Goal: Check status: Check status

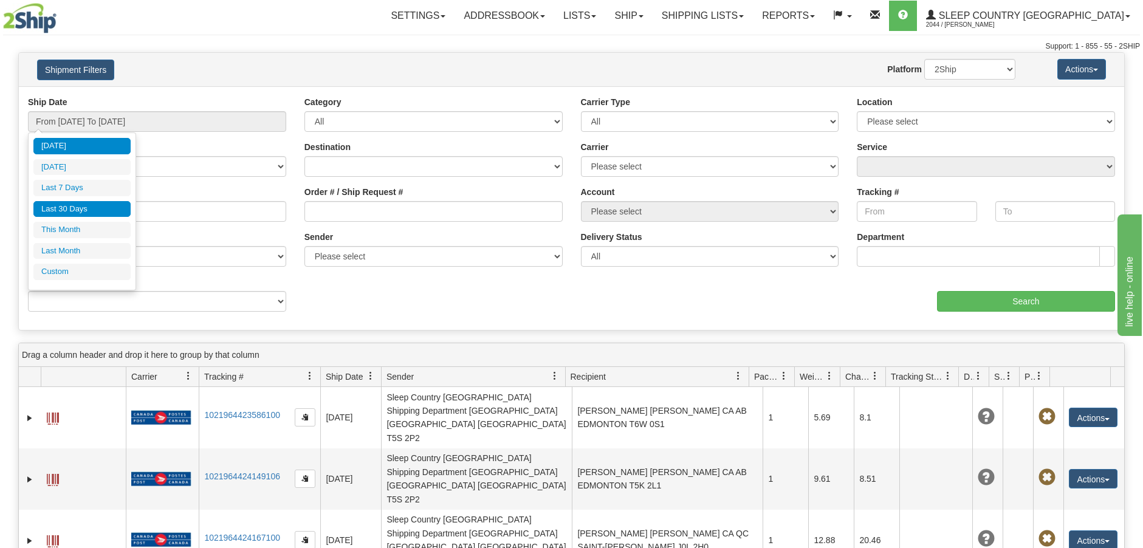
click at [72, 213] on li "Last 30 Days" at bounding box center [81, 209] width 97 height 16
type input "From [DATE] To [DATE]"
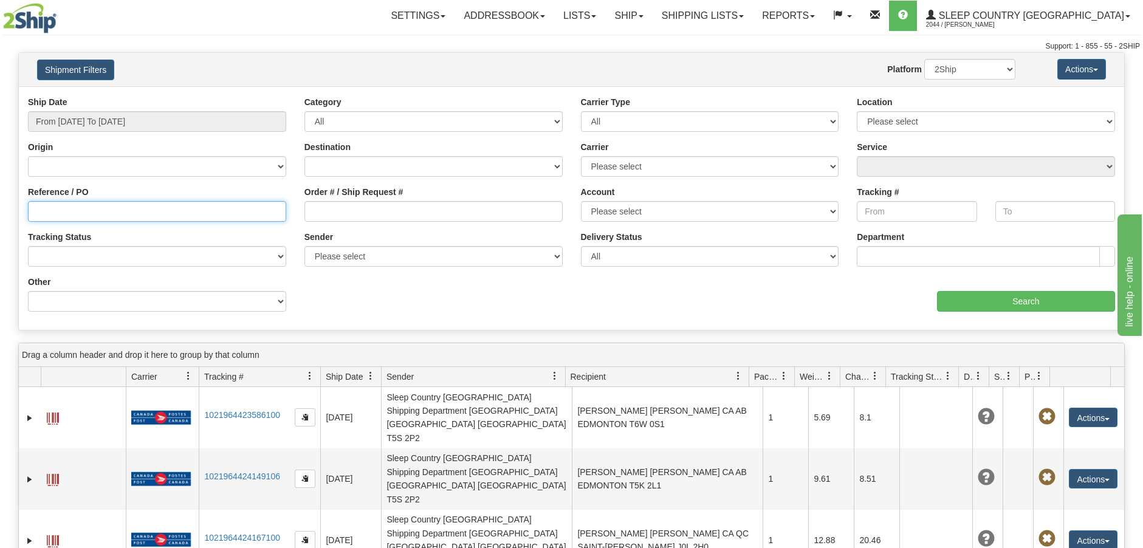
click at [32, 208] on input "Reference / PO" at bounding box center [157, 211] width 258 height 21
paste input "3009330"
click at [34, 207] on input "3009330" at bounding box center [157, 211] width 258 height 21
type input "3009330"
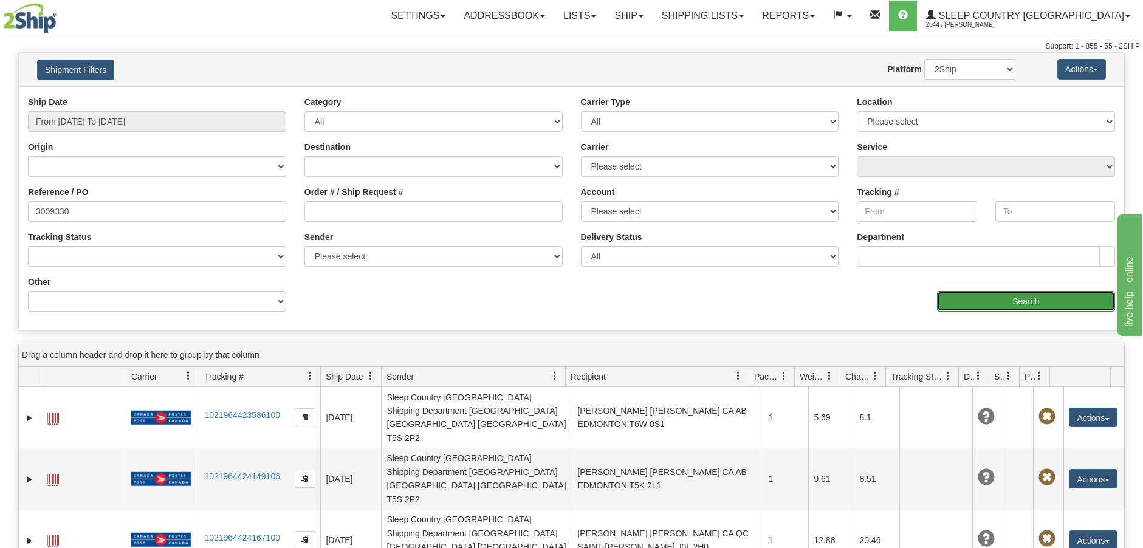
click at [989, 303] on input "Search" at bounding box center [1026, 301] width 178 height 21
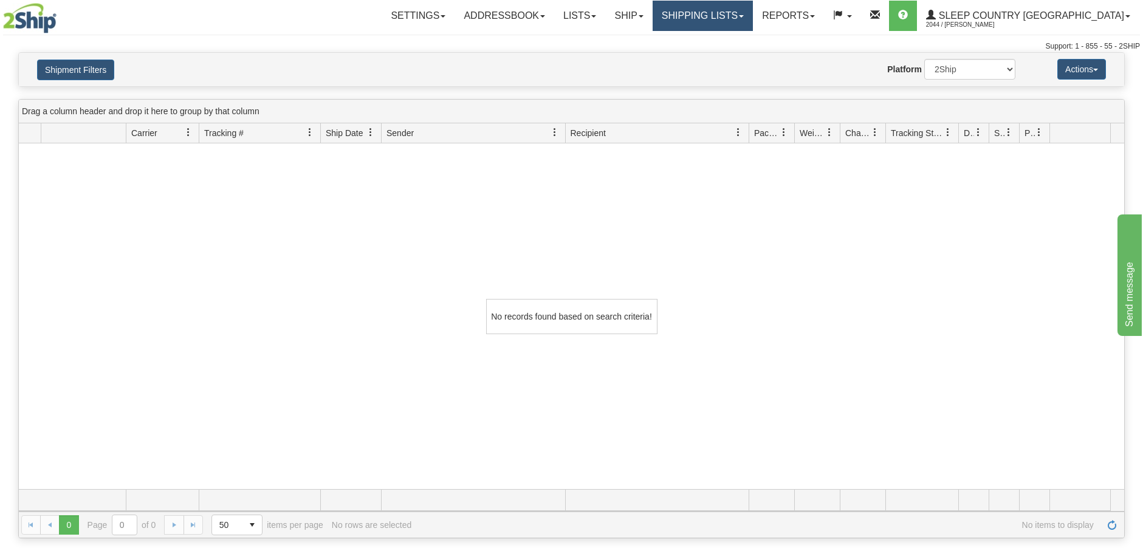
click at [753, 8] on link "Shipping lists" at bounding box center [703, 16] width 100 height 30
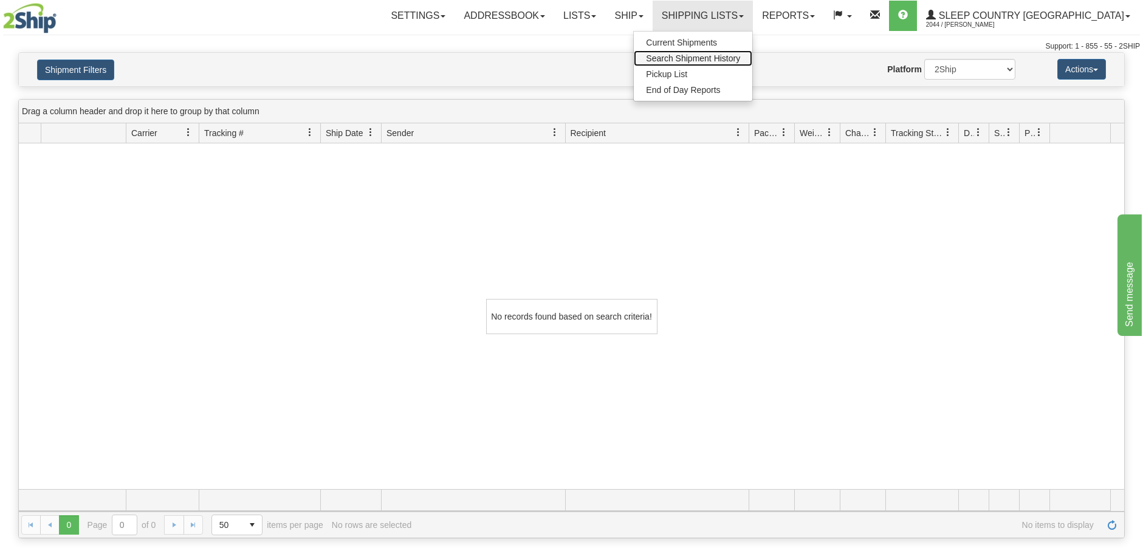
click at [727, 53] on span "Search Shipment History" at bounding box center [693, 58] width 94 height 10
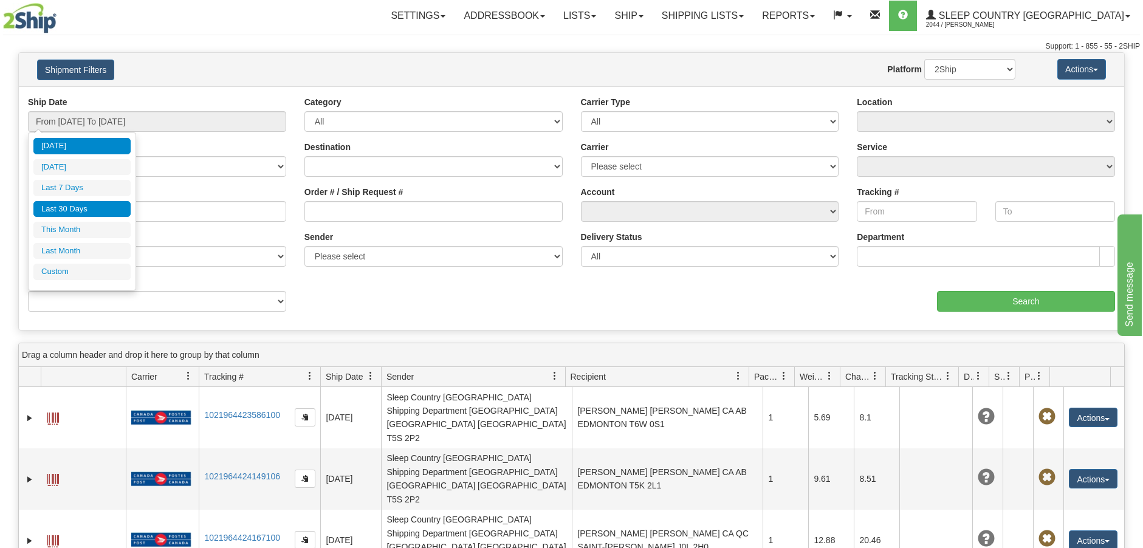
click at [88, 207] on li "Last 30 Days" at bounding box center [81, 209] width 97 height 16
type input "From [DATE] To [DATE]"
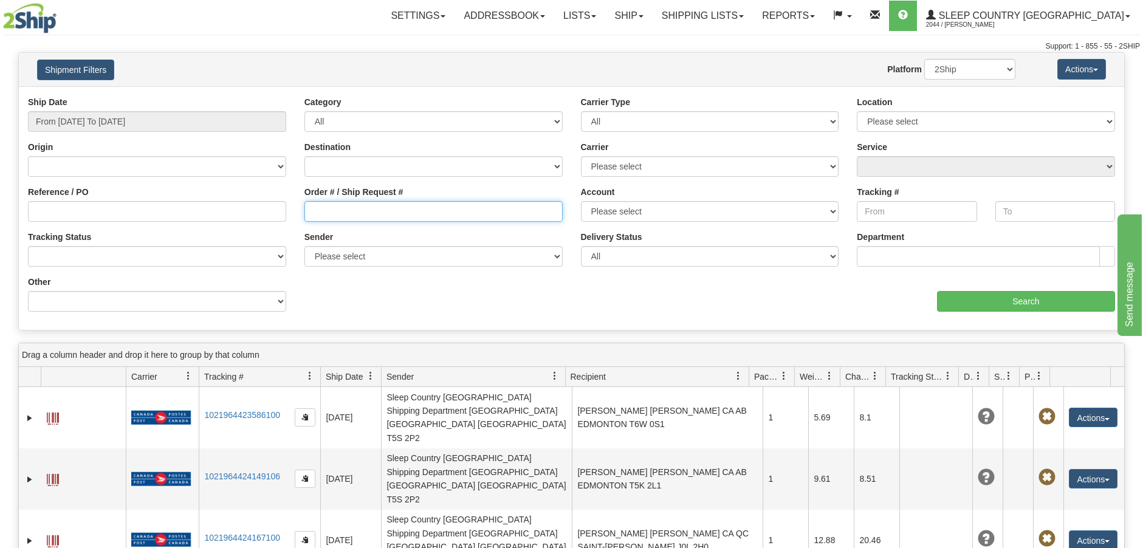
click at [312, 209] on input "Order # / Ship Request #" at bounding box center [433, 211] width 258 height 21
paste input "9000H962489"
type input "9000H962489"
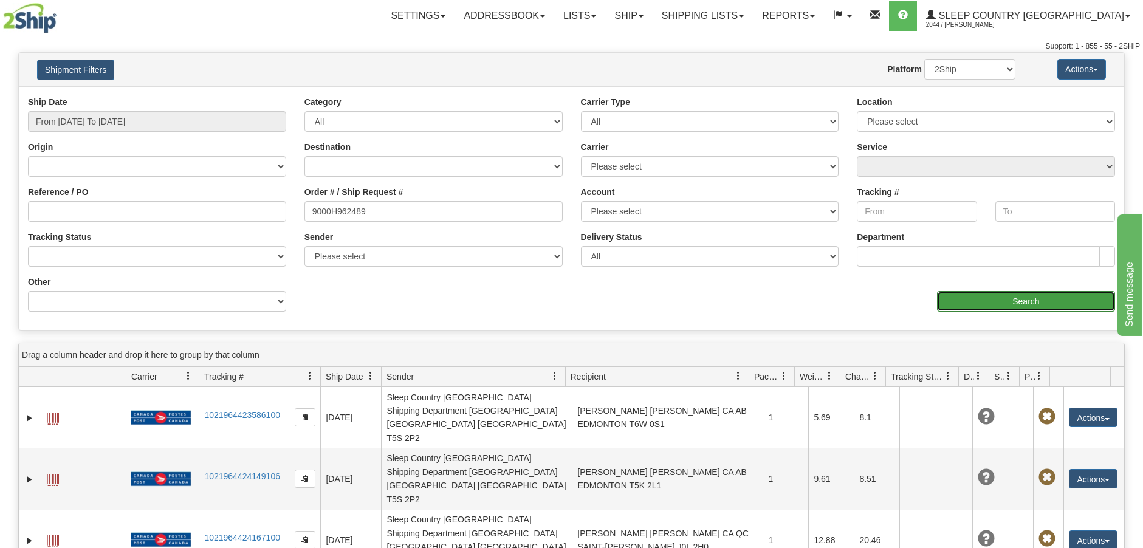
click at [987, 304] on input "Search" at bounding box center [1026, 301] width 178 height 21
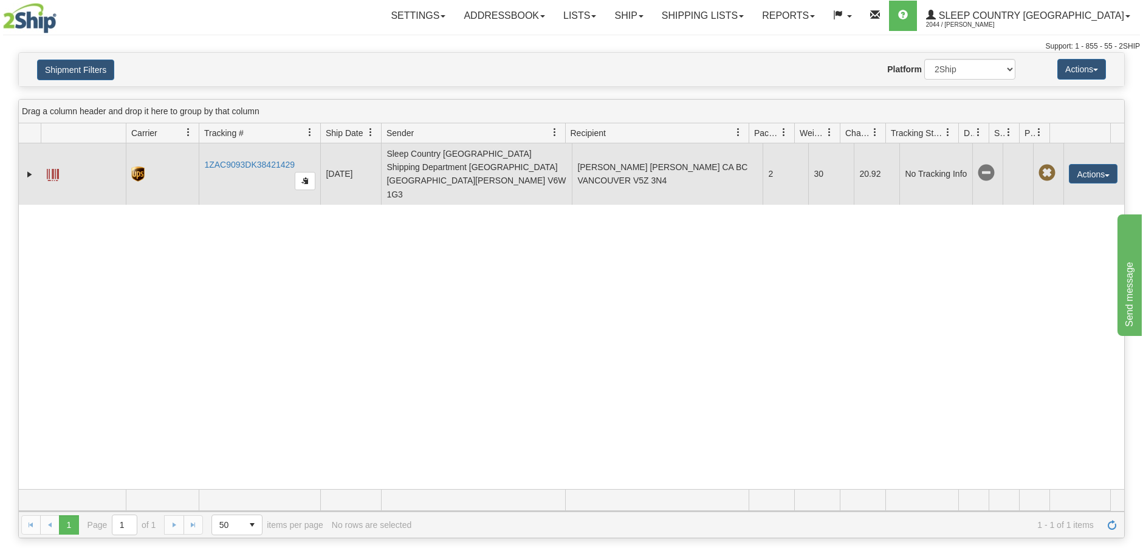
click at [507, 166] on td "Sleep Country [GEOGRAPHIC_DATA] Shipping Department [GEOGRAPHIC_DATA] [GEOGRAPH…" at bounding box center [476, 173] width 191 height 61
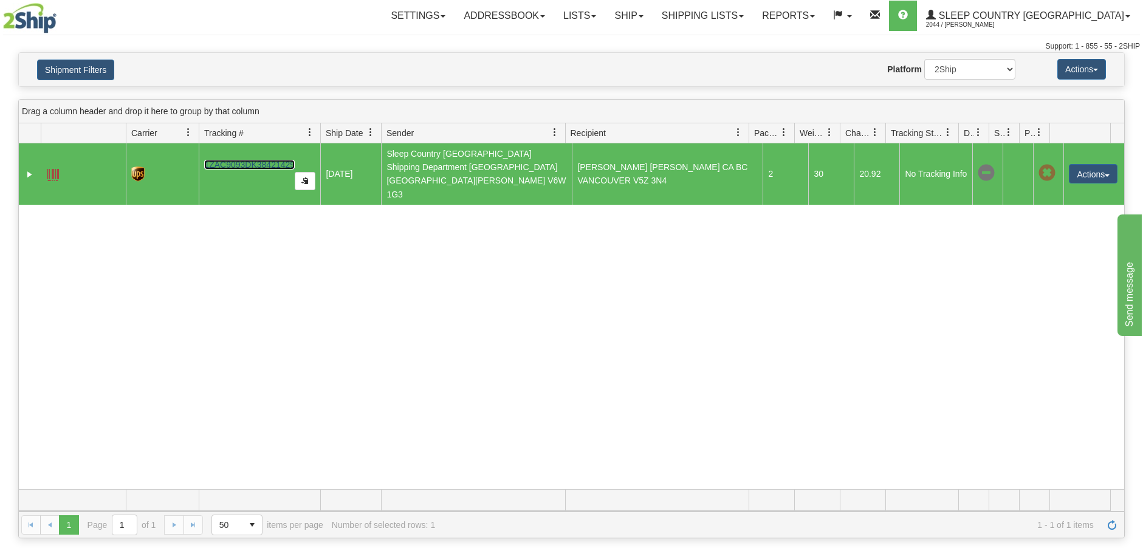
click at [264, 160] on link "1ZAC9093DK38421429" at bounding box center [249, 165] width 91 height 10
